Goal: Transaction & Acquisition: Purchase product/service

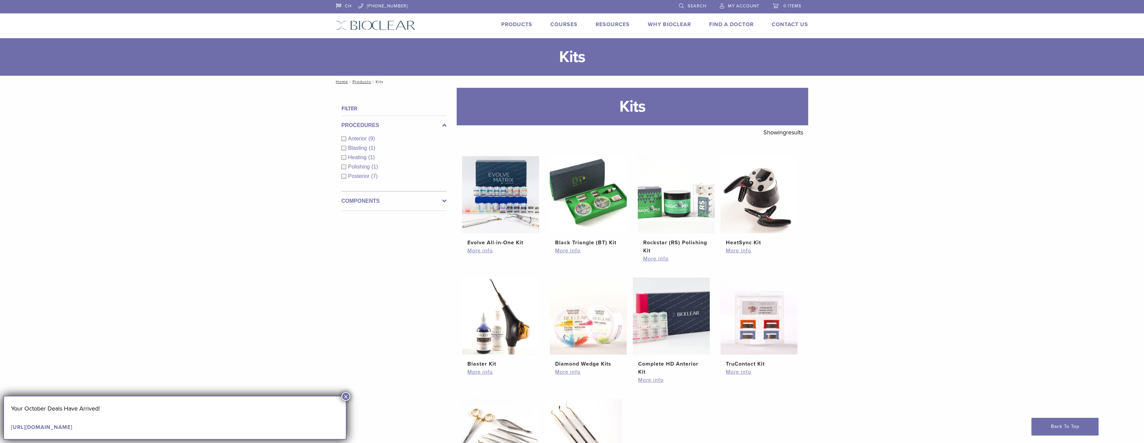
click at [343, 137] on div "Anterior (9)" at bounding box center [394, 139] width 105 height 8
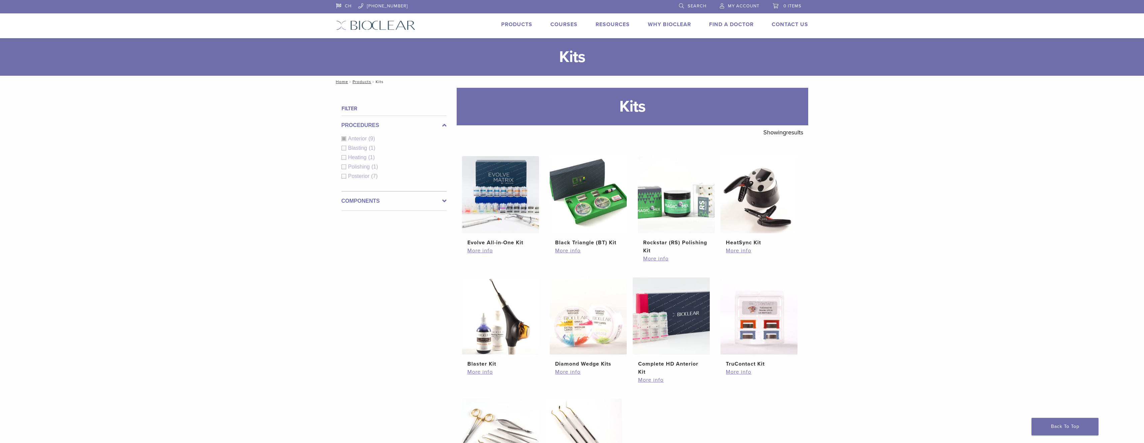
click at [344, 176] on div "Procedures Anterior (9) Blasting (1) Heating (1) Polishing (1) Posterior (7)" at bounding box center [394, 154] width 105 height 76
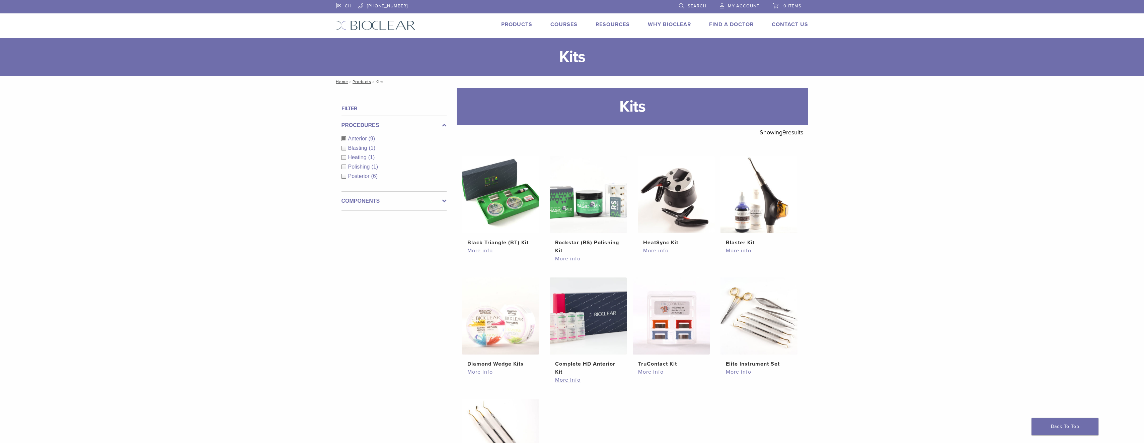
click at [345, 176] on div "Posterior (6)" at bounding box center [394, 176] width 105 height 8
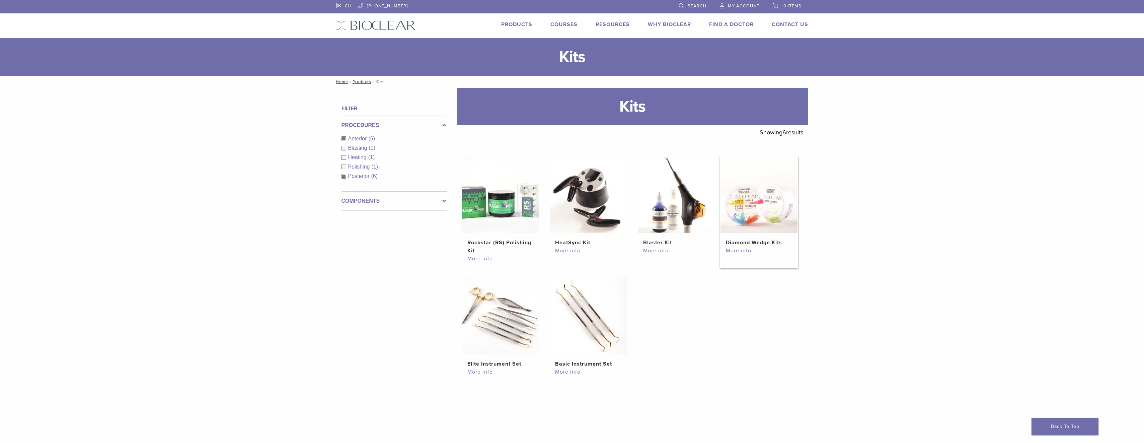
click at [763, 203] on img at bounding box center [759, 194] width 77 height 77
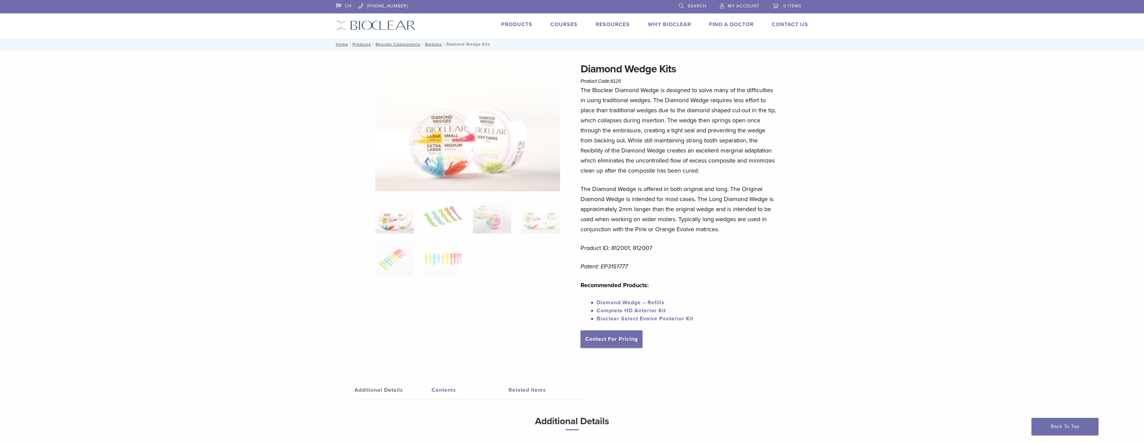
click at [515, 22] on link "Products" at bounding box center [516, 24] width 31 height 7
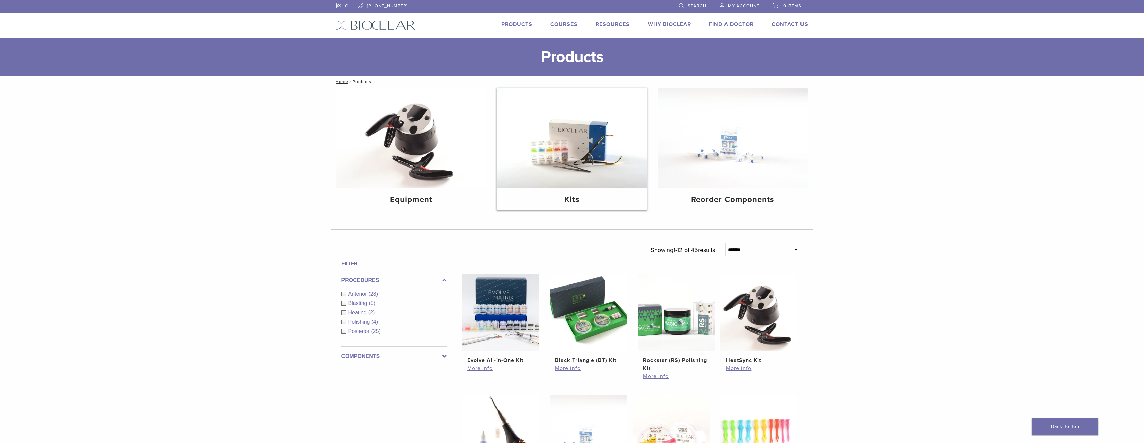
click at [590, 156] on img at bounding box center [572, 138] width 150 height 100
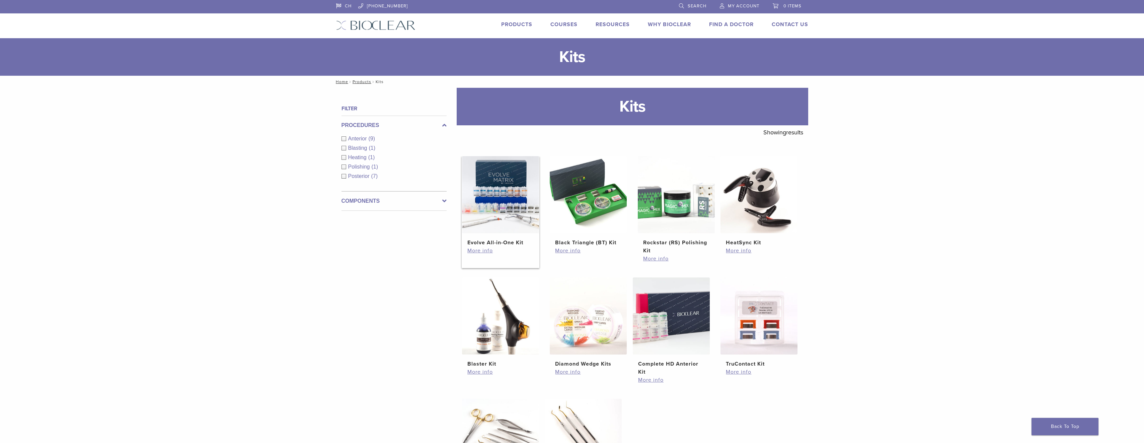
click at [506, 200] on img at bounding box center [500, 194] width 77 height 77
